Goal: Find specific page/section: Find specific page/section

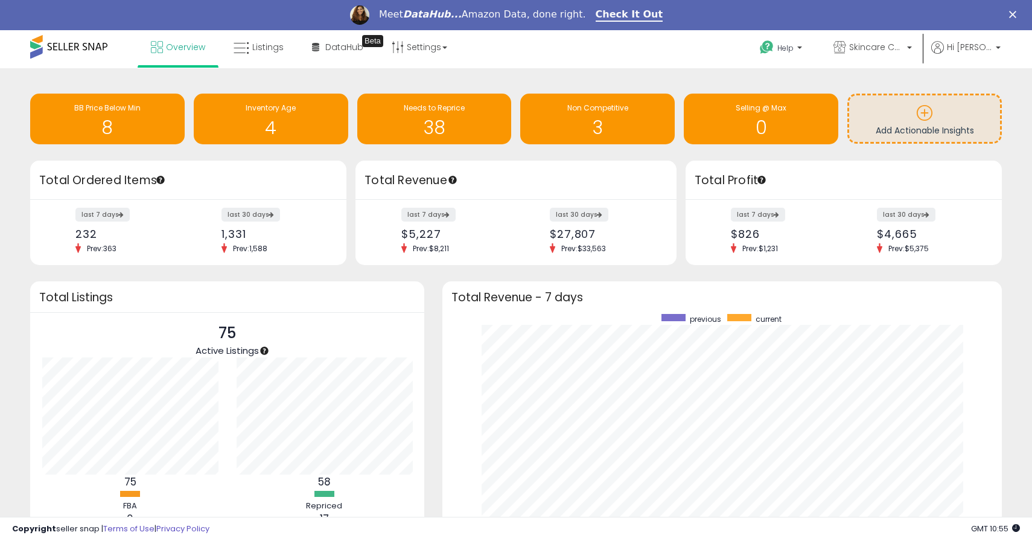
scroll to position [2, 0]
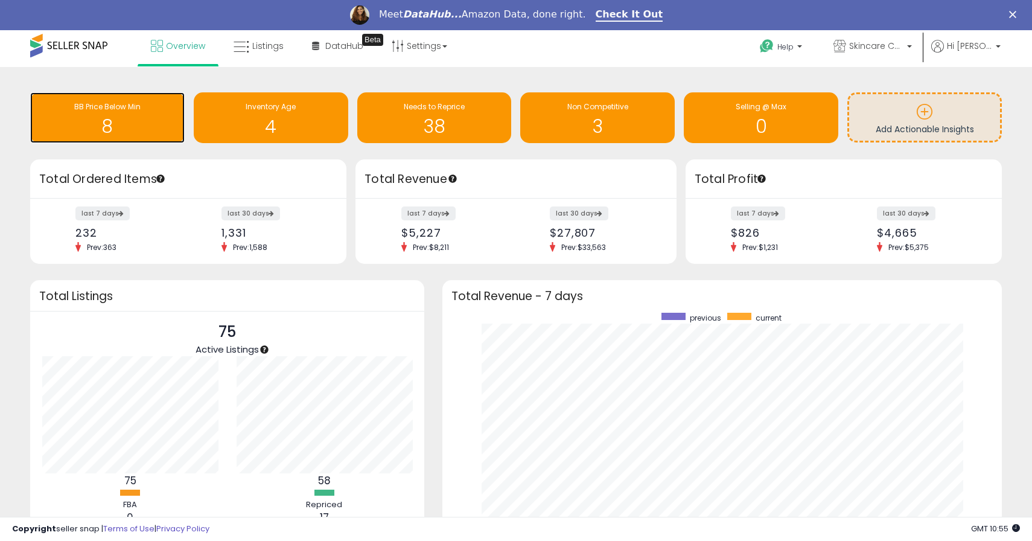
click at [142, 132] on h1 "8" at bounding box center [107, 127] width 142 height 20
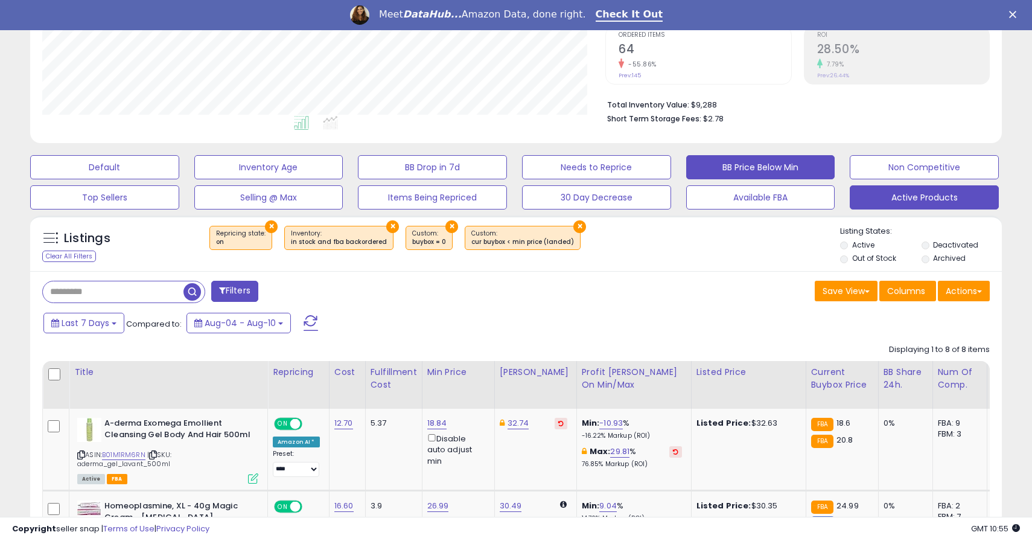
scroll to position [248, 563]
click at [179, 179] on button "Active Products" at bounding box center [104, 167] width 149 height 24
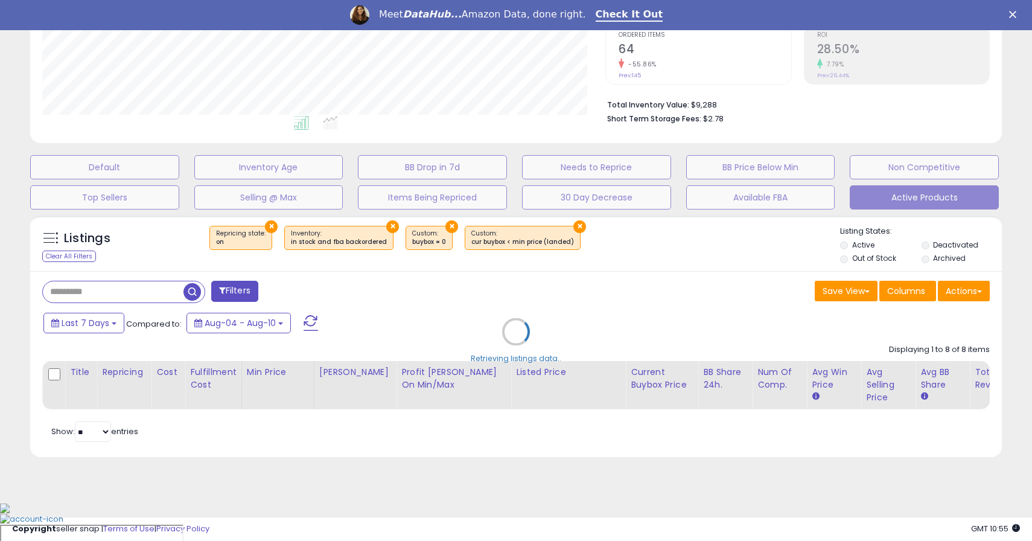
scroll to position [217, 0]
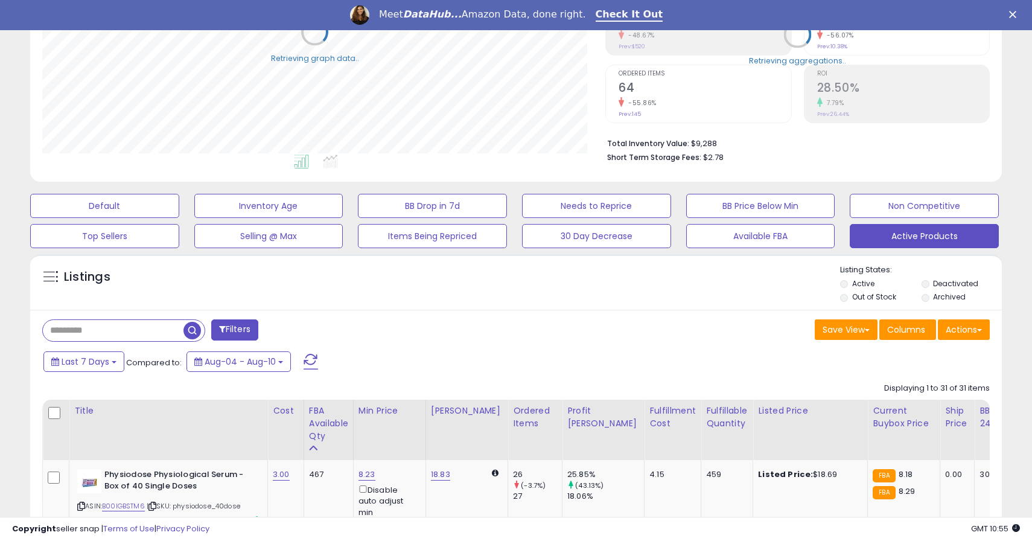
select select "**"
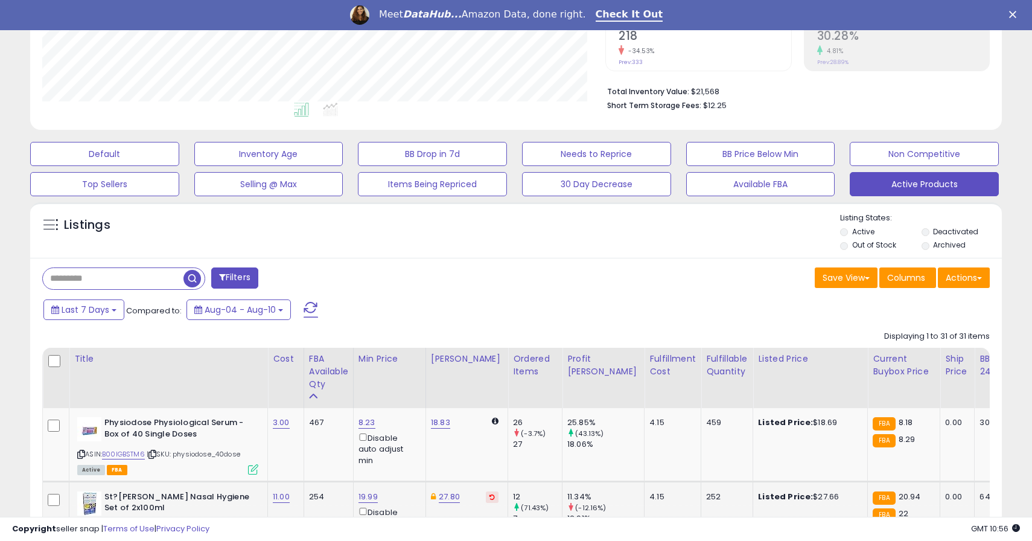
scroll to position [305, 0]
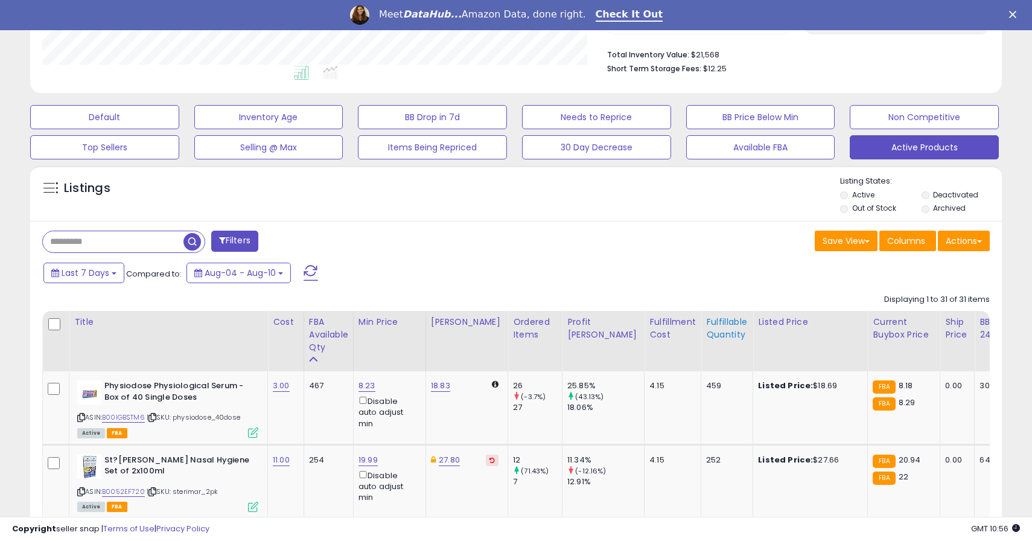
click at [701, 343] on th "Fulfillable Quantity" at bounding box center [727, 341] width 52 height 60
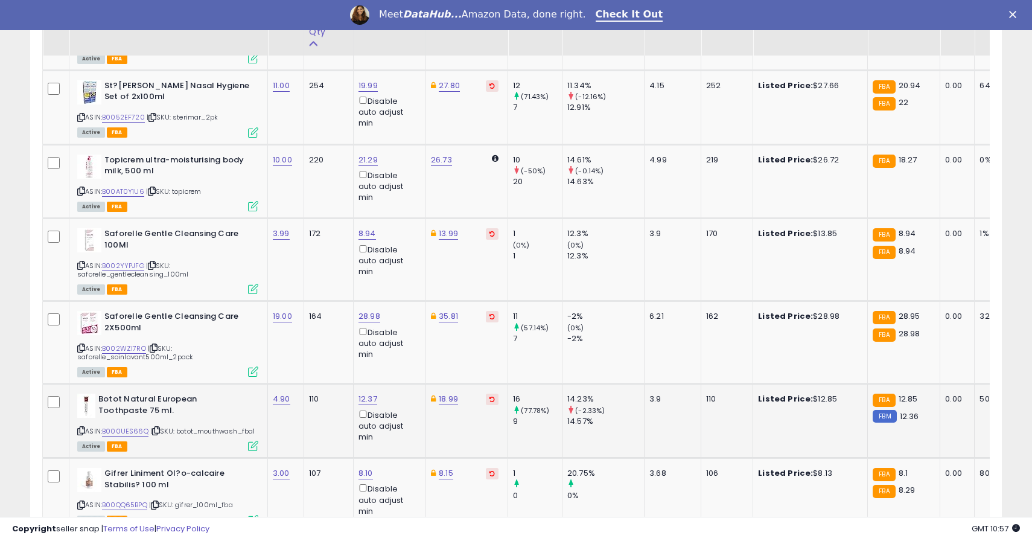
scroll to position [652, 0]
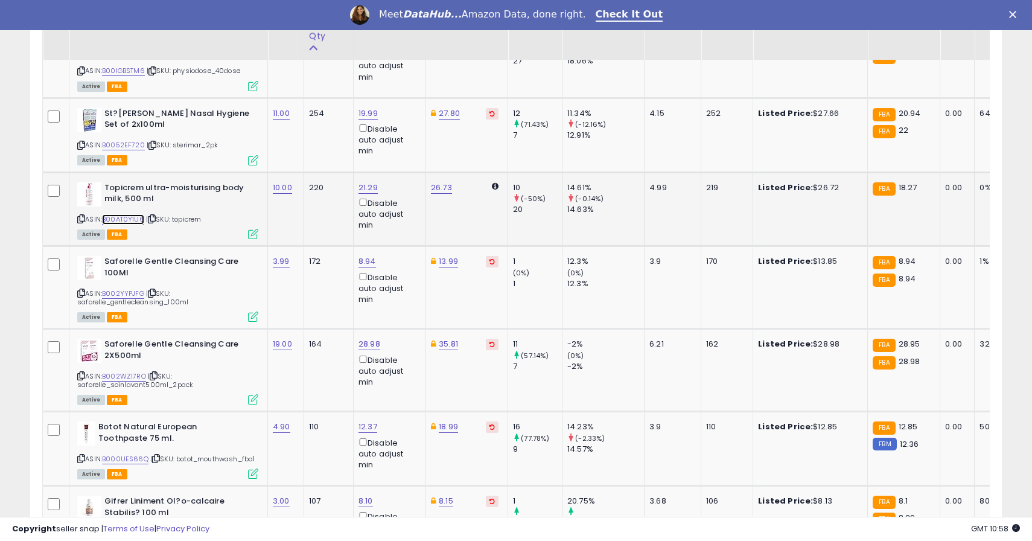
click at [117, 220] on link "B00AT0Y1U6" at bounding box center [123, 219] width 42 height 10
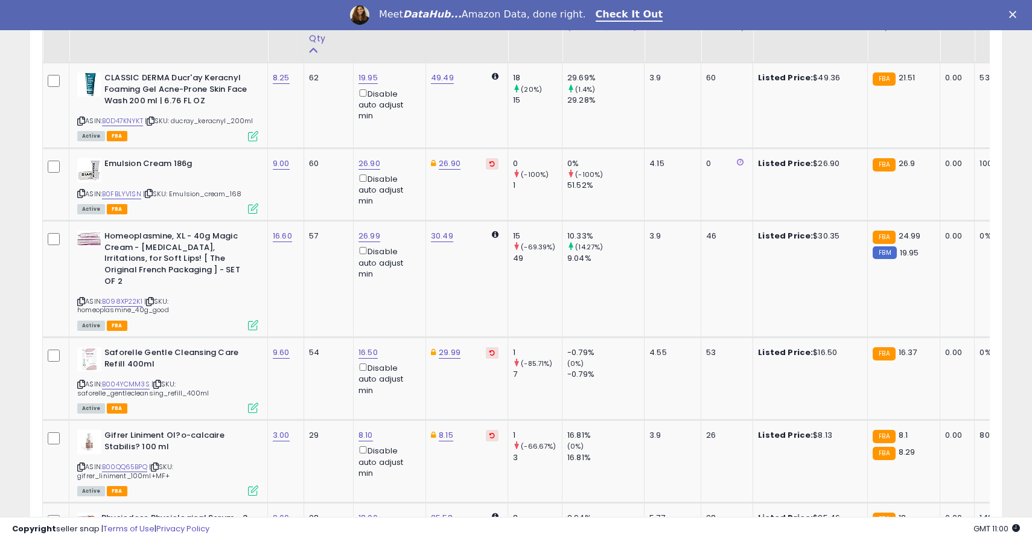
scroll to position [1465, 0]
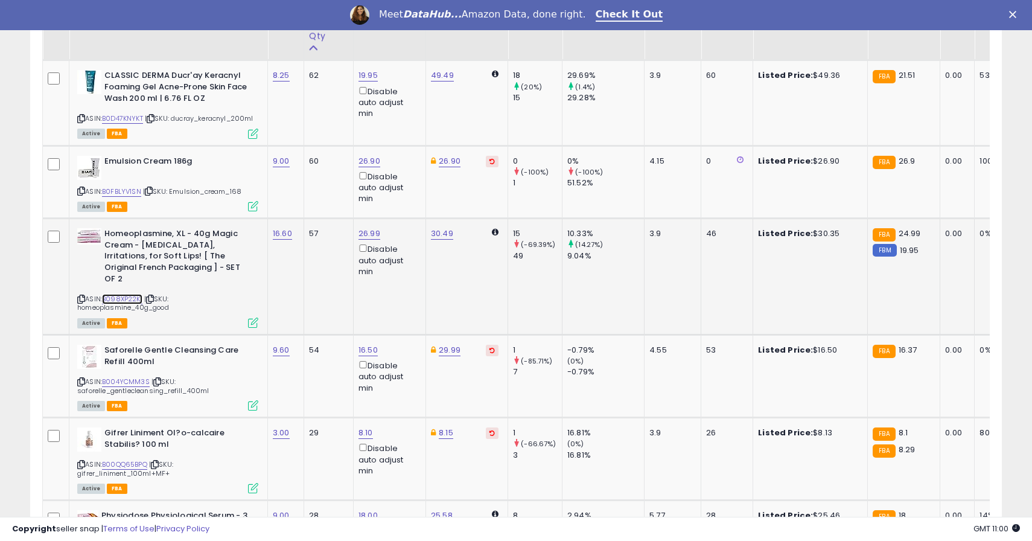
click at [127, 304] on link "B098XP22K1" at bounding box center [122, 299] width 40 height 10
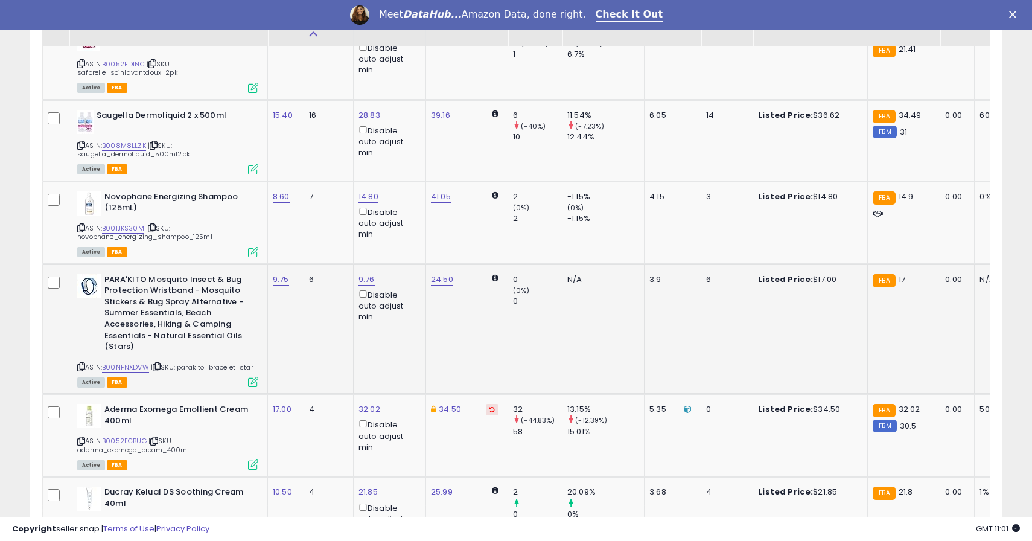
scroll to position [0, 1]
